Goal: Information Seeking & Learning: Learn about a topic

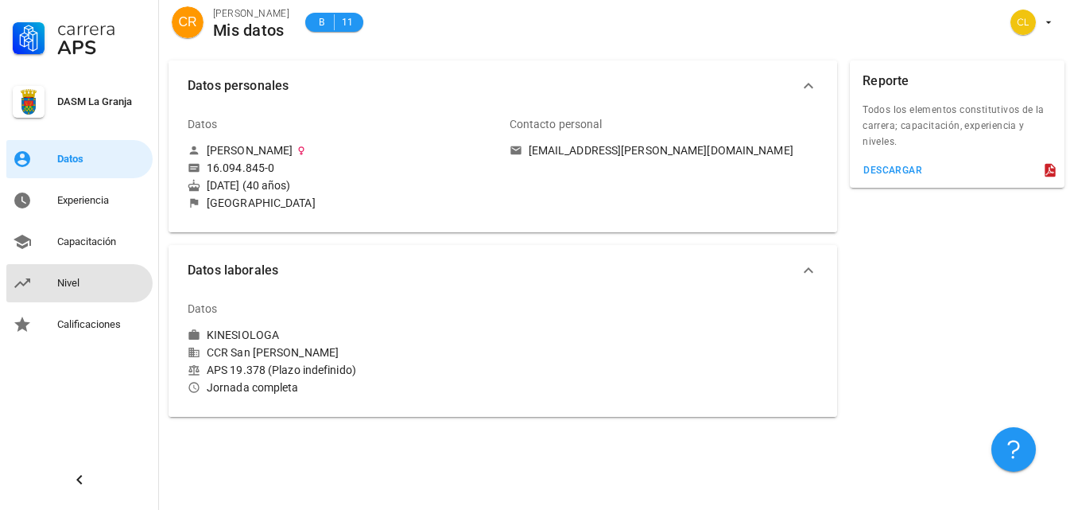
click at [94, 283] on div "Nivel" at bounding box center [101, 283] width 89 height 13
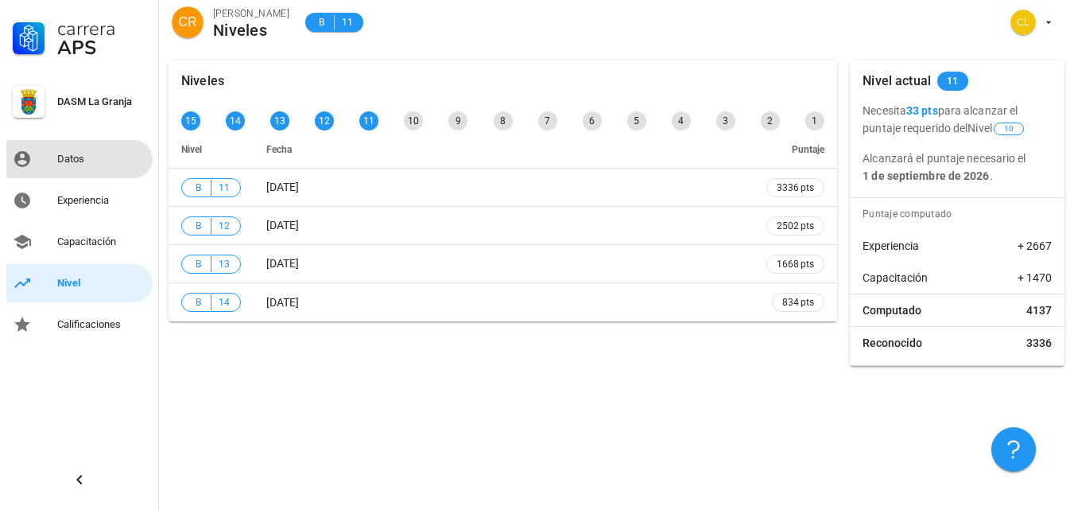
click at [99, 159] on div "Datos" at bounding box center [101, 159] width 89 height 13
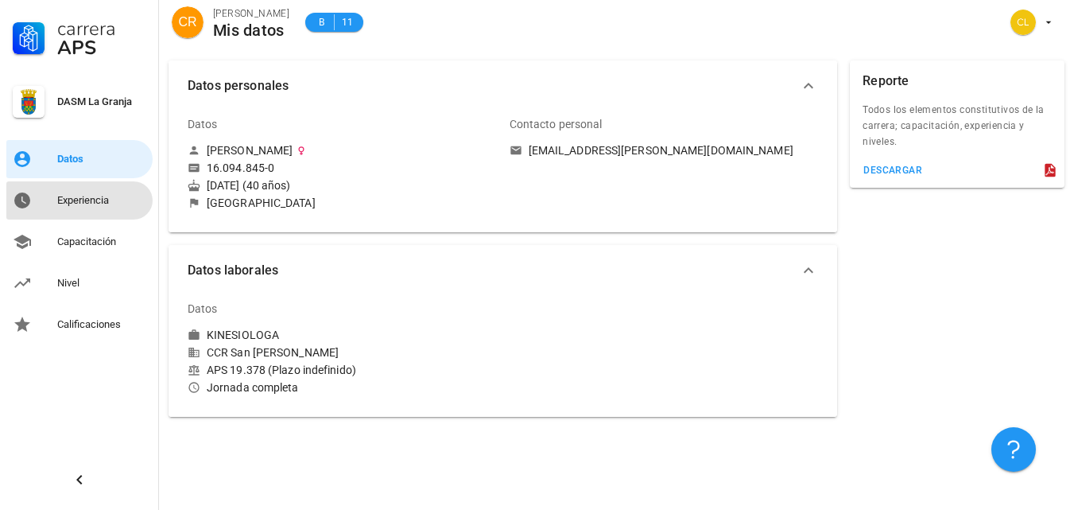
click at [103, 204] on div "Experiencia" at bounding box center [101, 200] width 89 height 13
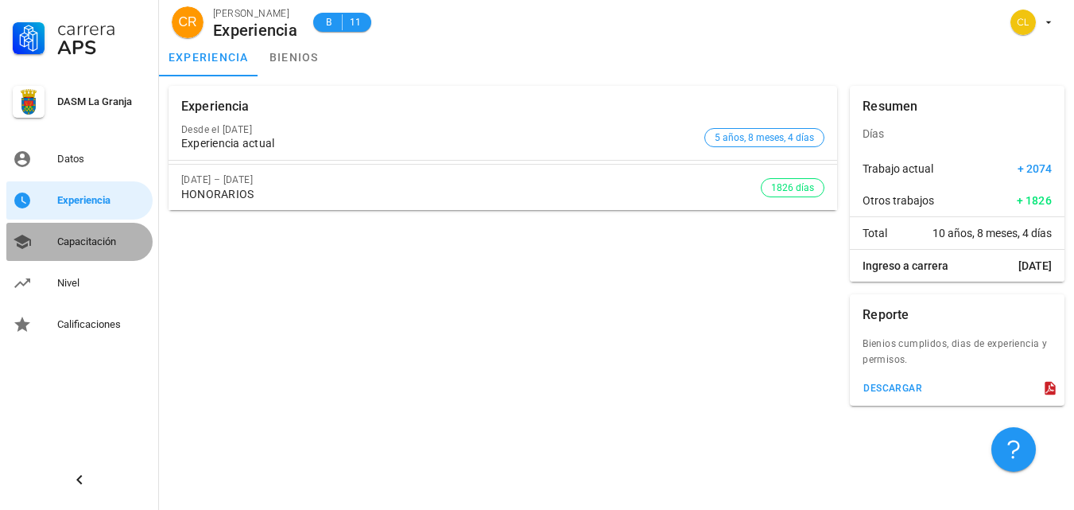
click at [101, 252] on div "Capacitación" at bounding box center [101, 241] width 89 height 25
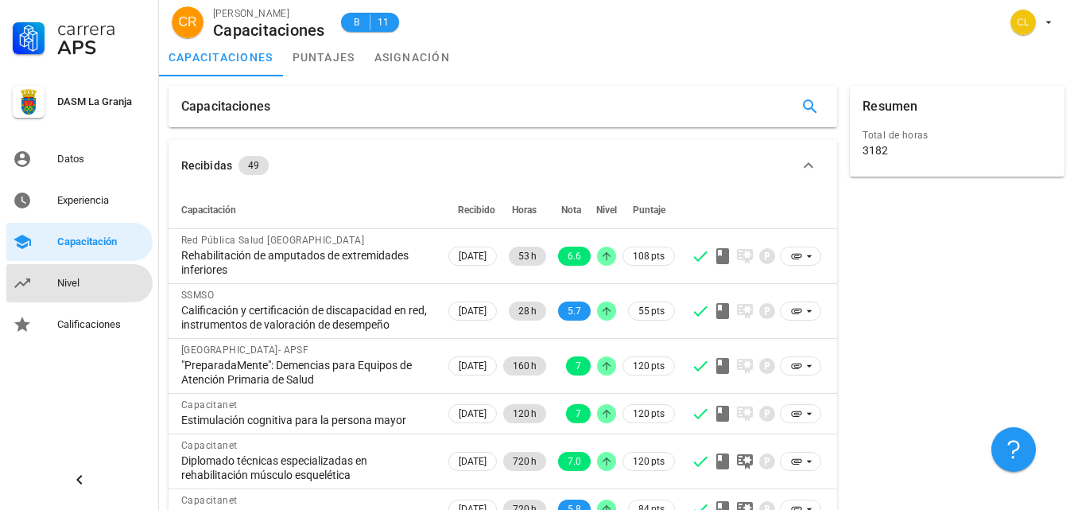
click at [83, 291] on div "Nivel" at bounding box center [101, 282] width 89 height 25
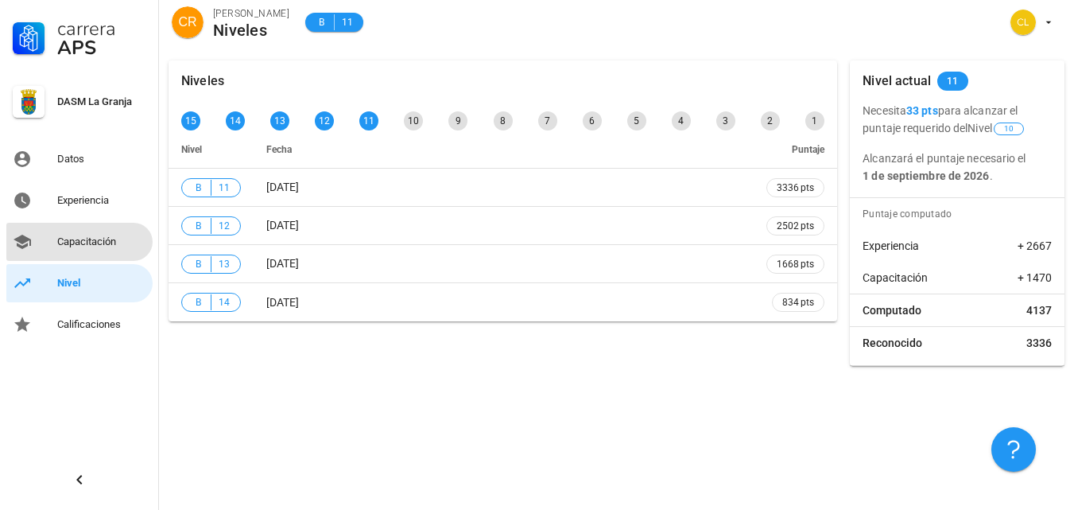
click at [87, 251] on div "Capacitación" at bounding box center [101, 241] width 89 height 25
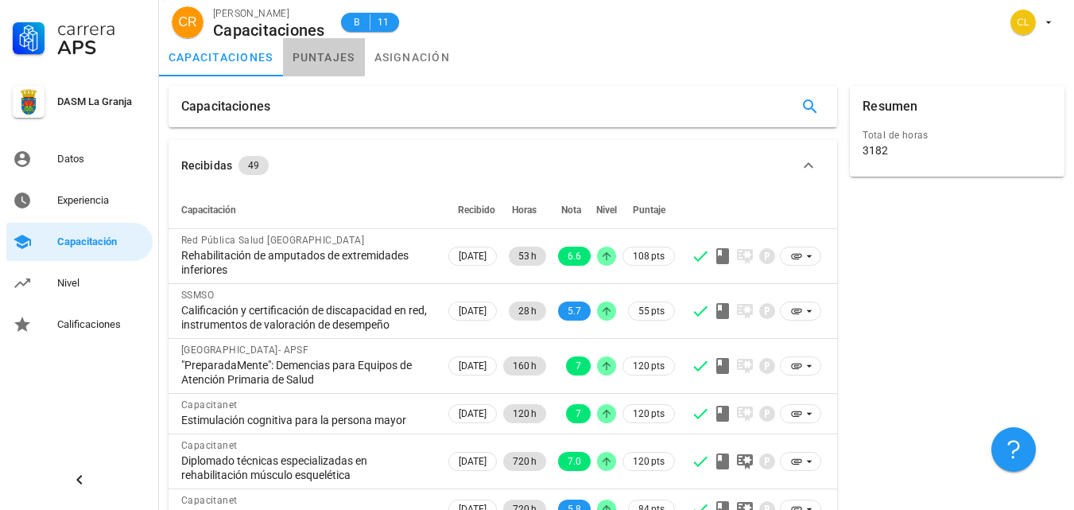
click at [350, 58] on link "puntajes" at bounding box center [324, 57] width 82 height 38
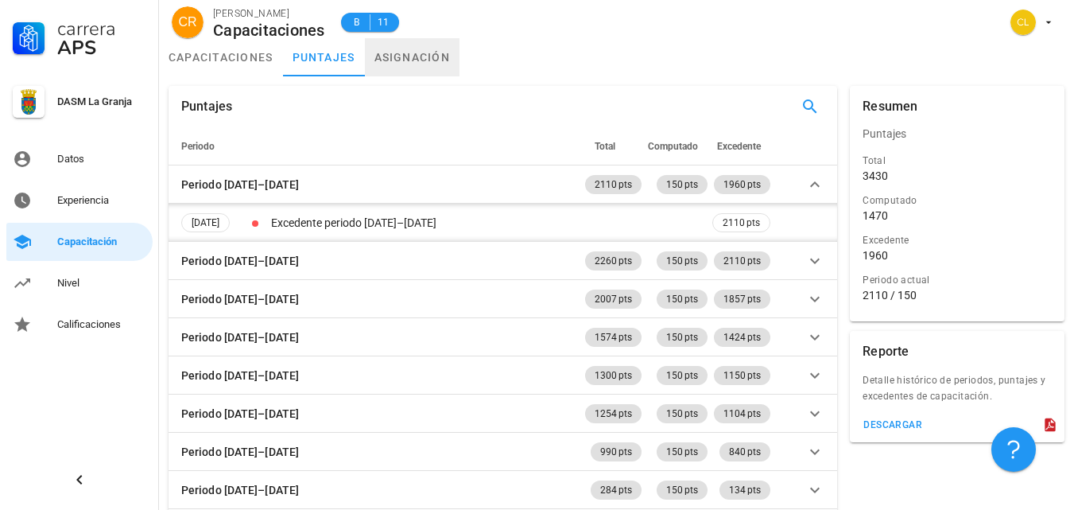
click at [429, 64] on link "asignación" at bounding box center [412, 57] width 95 height 38
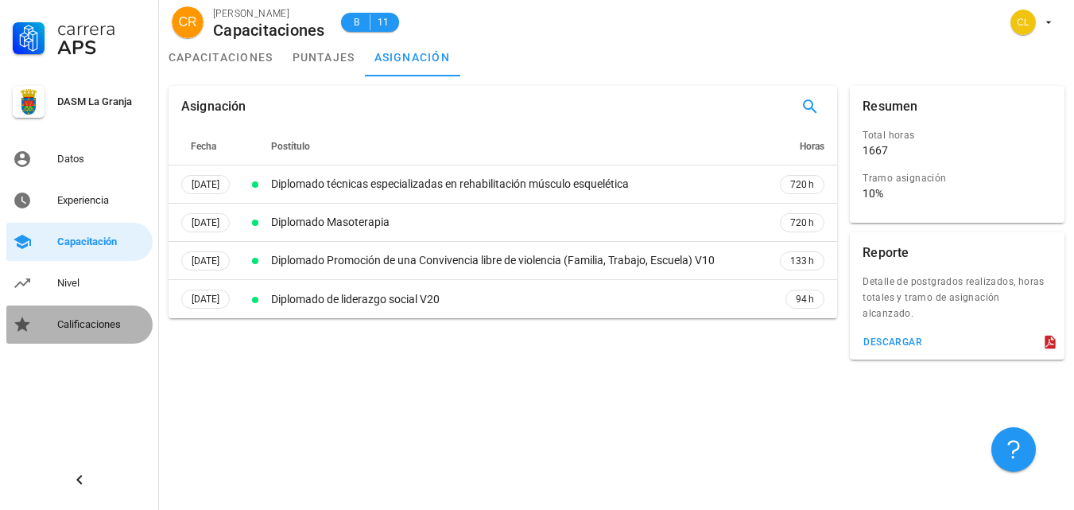
click at [101, 323] on div "Calificaciones" at bounding box center [101, 324] width 89 height 13
